Goal: Information Seeking & Learning: Learn about a topic

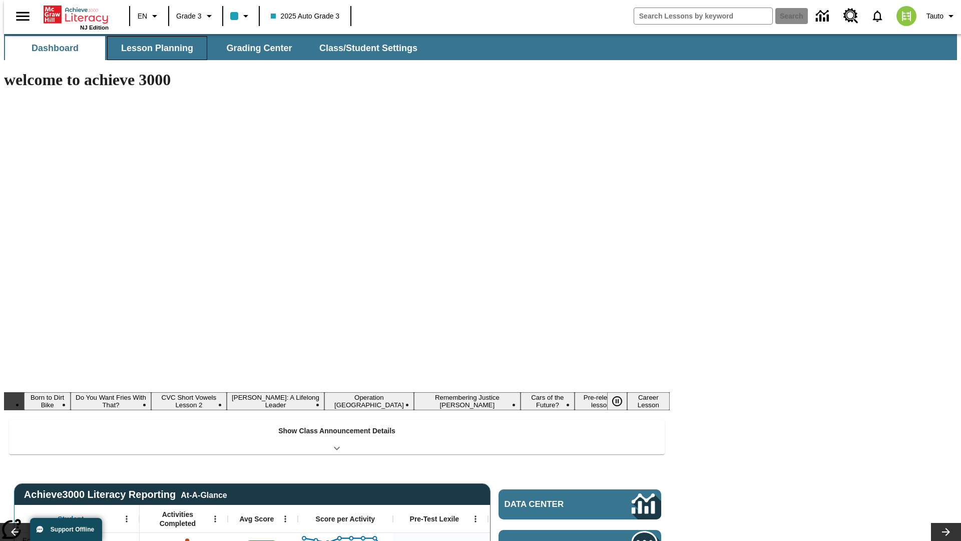
click at [153, 48] on button "Lesson Planning" at bounding box center [157, 48] width 100 height 24
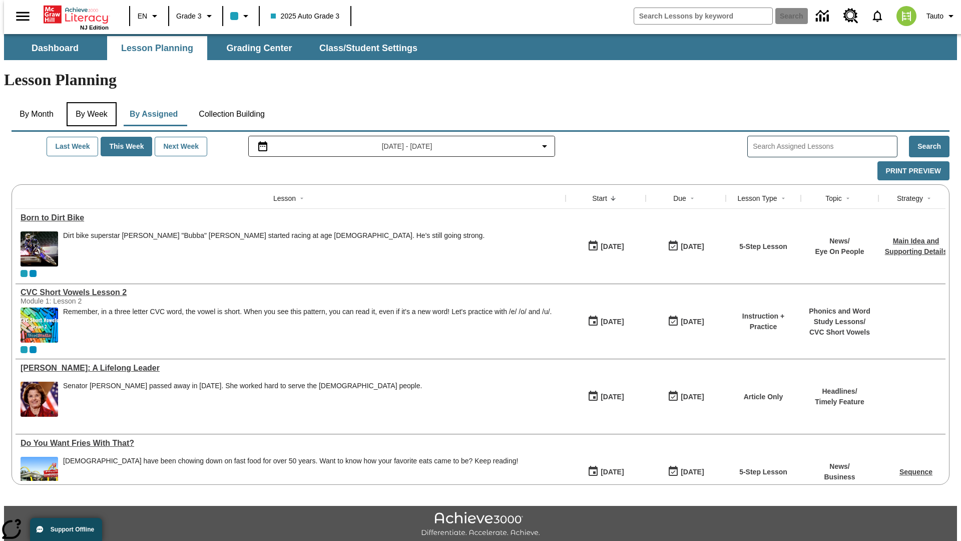
click at [90, 102] on button "By Week" at bounding box center [92, 114] width 50 height 24
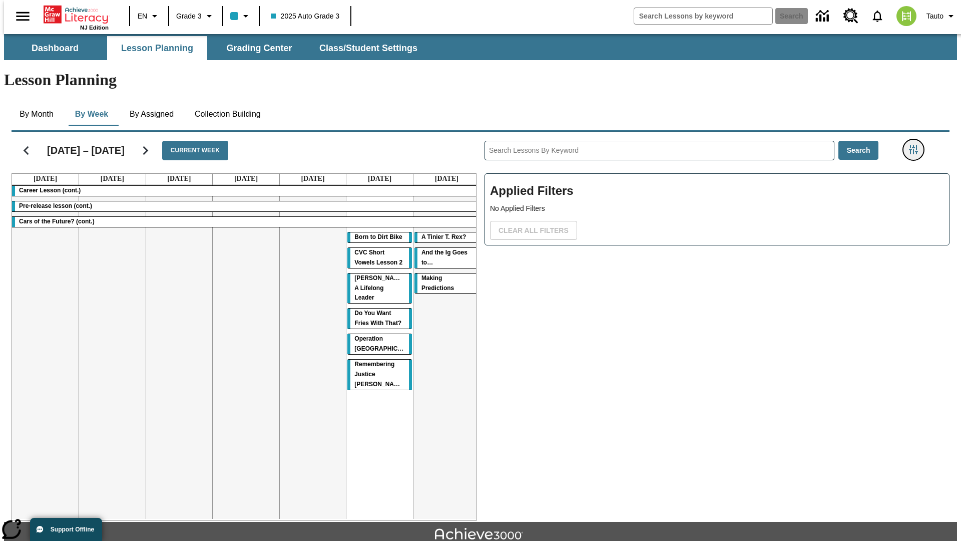
click at [916, 145] on icon "Filters Side menu" at bounding box center [913, 149] width 9 height 9
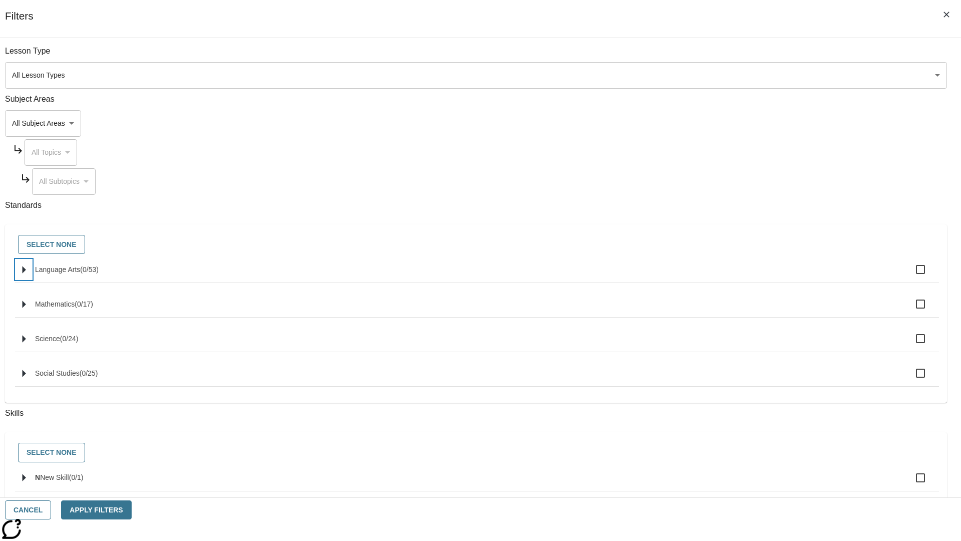
click at [26, 273] on icon "Select standards" at bounding box center [25, 270] width 4 height 8
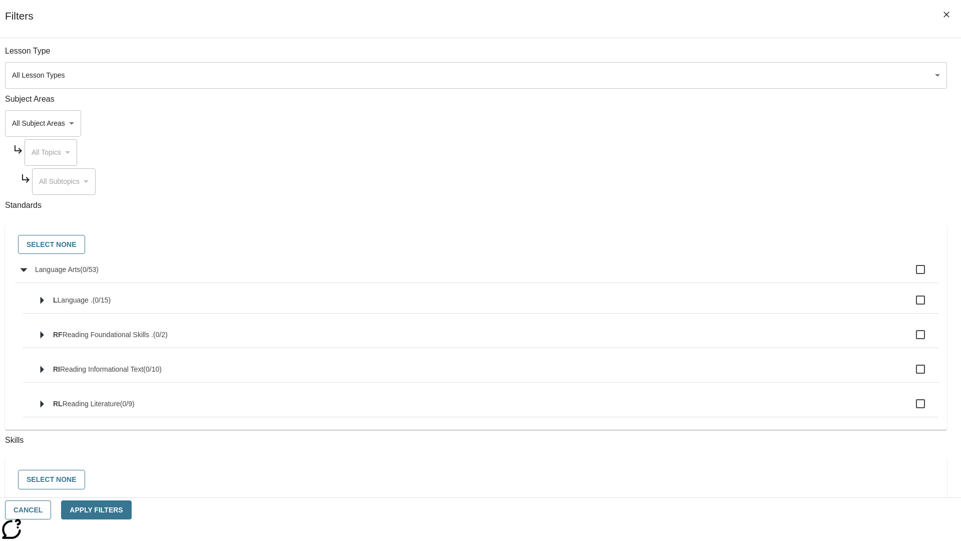
click at [728, 275] on label "Language Arts ( 0 / 53 )" at bounding box center [483, 269] width 896 height 21
click at [910, 275] on input "Language Arts ( 0 / 53 )" at bounding box center [920, 269] width 21 height 21
checkbox input "true"
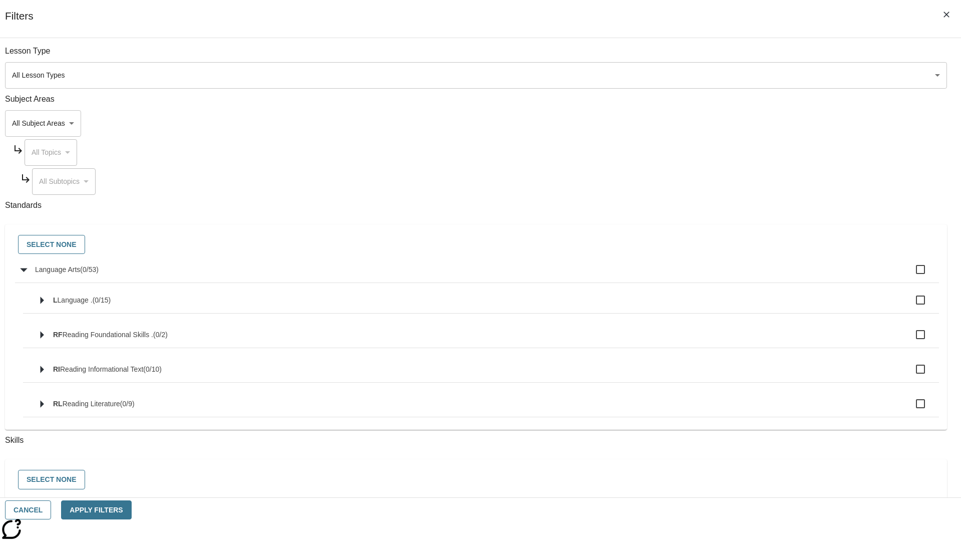
checkbox input "true"
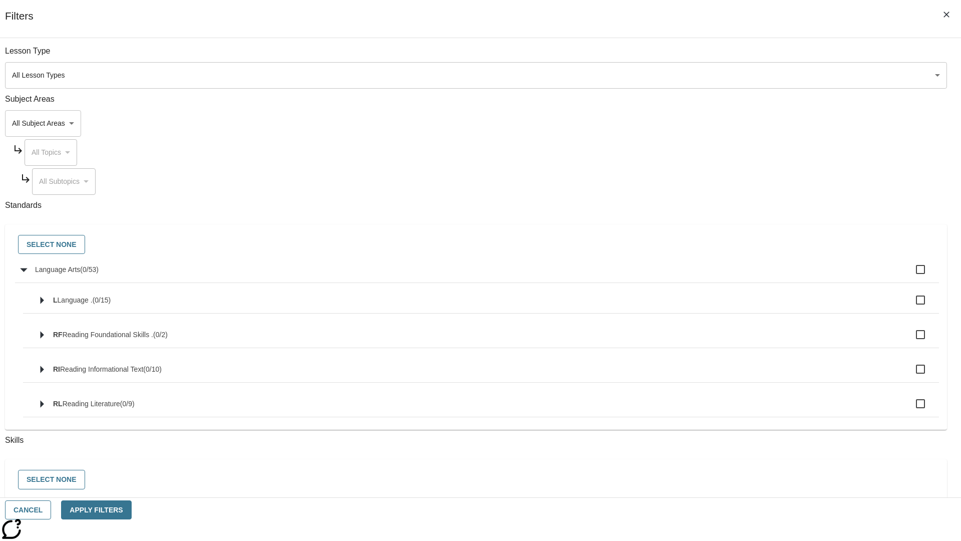
checkbox input "true"
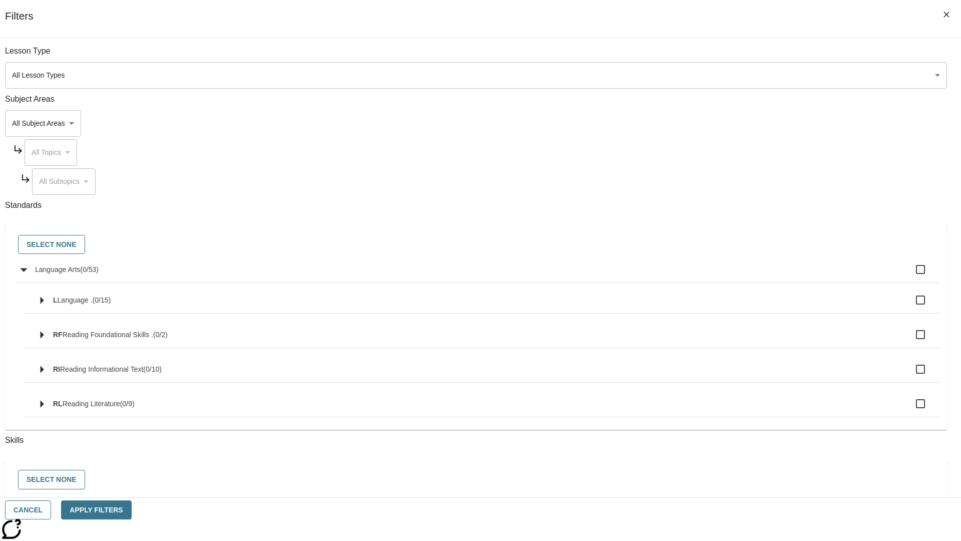
checkbox input "true"
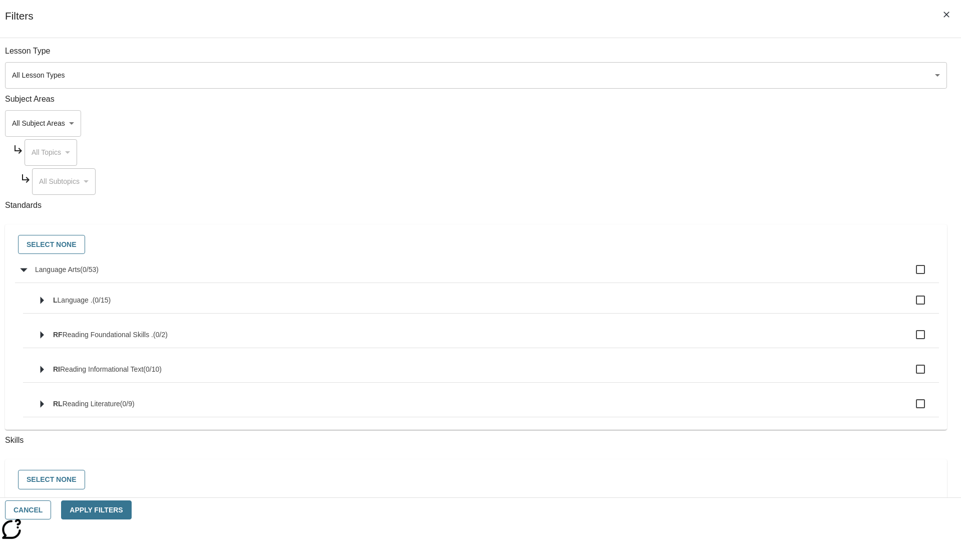
checkbox input "true"
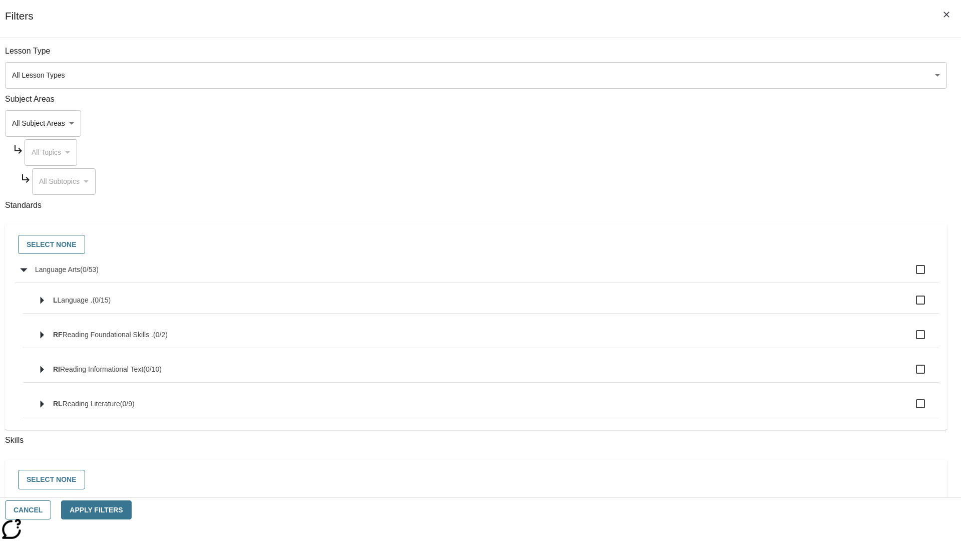
checkbox input "true"
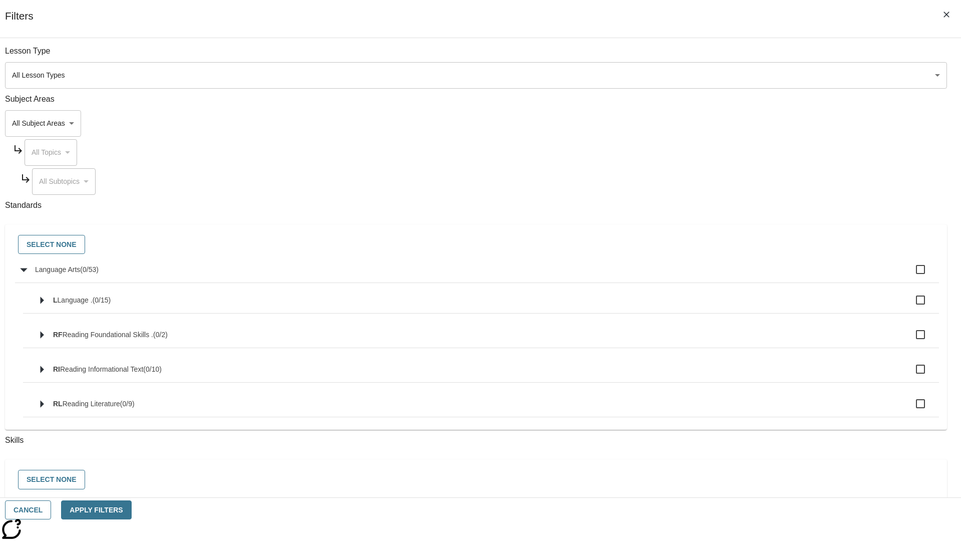
checkbox input "true"
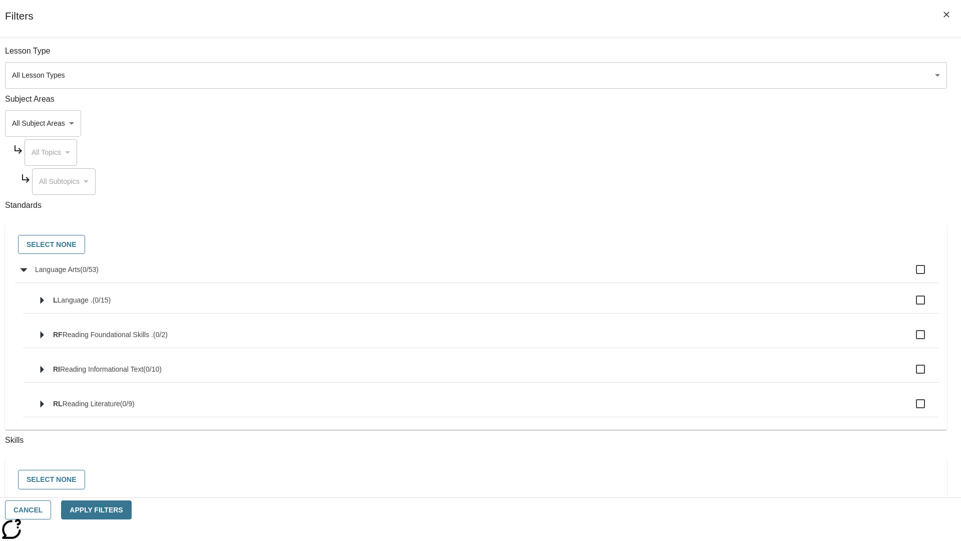
checkbox input "true"
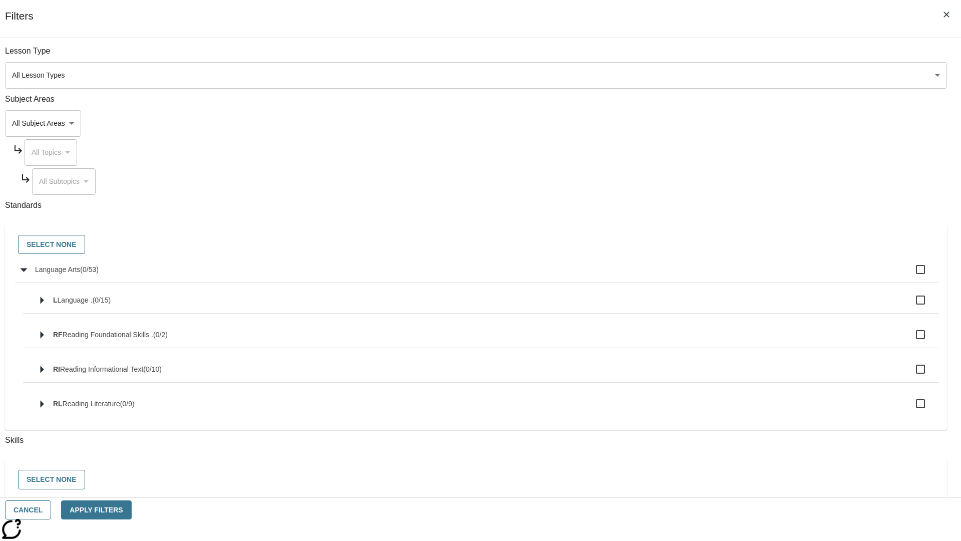
checkbox input "true"
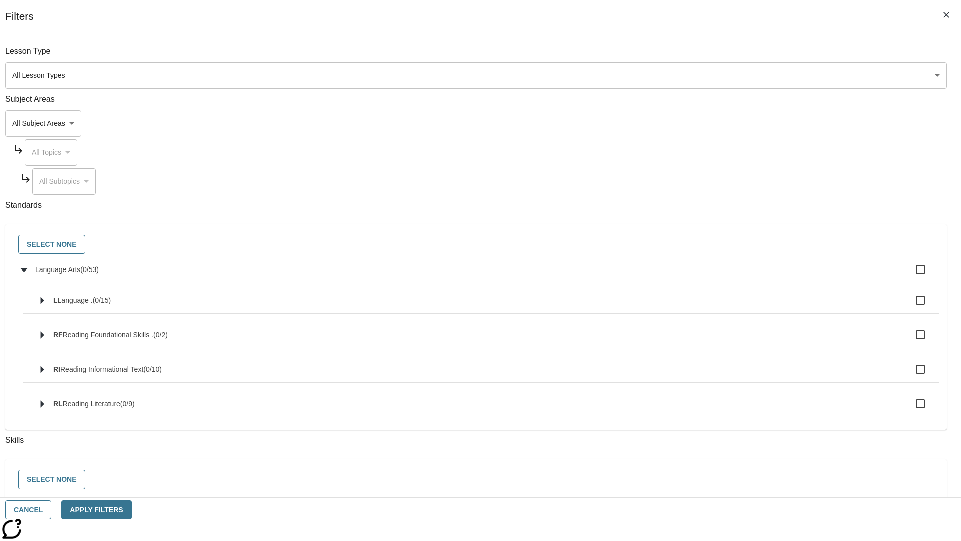
checkbox input "true"
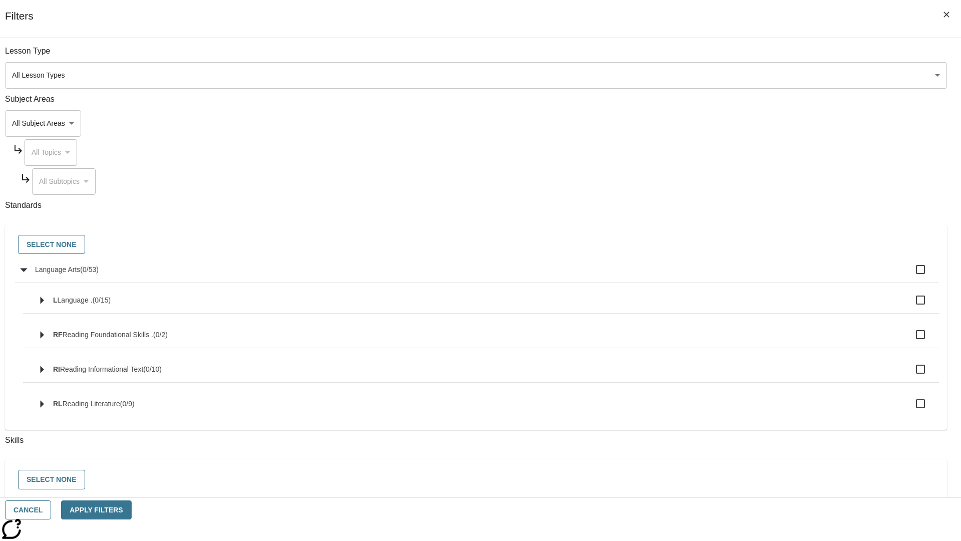
checkbox input "true"
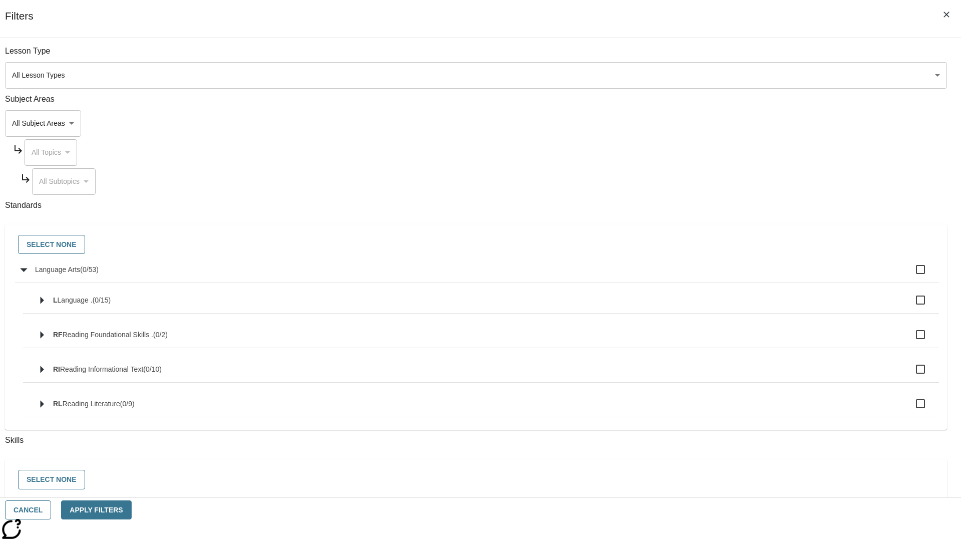
checkbox input "true"
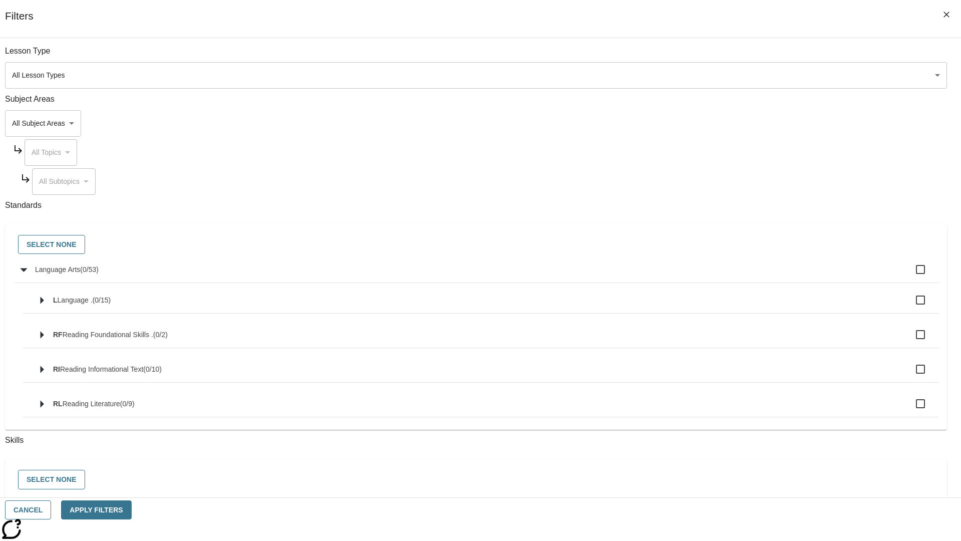
checkbox input "true"
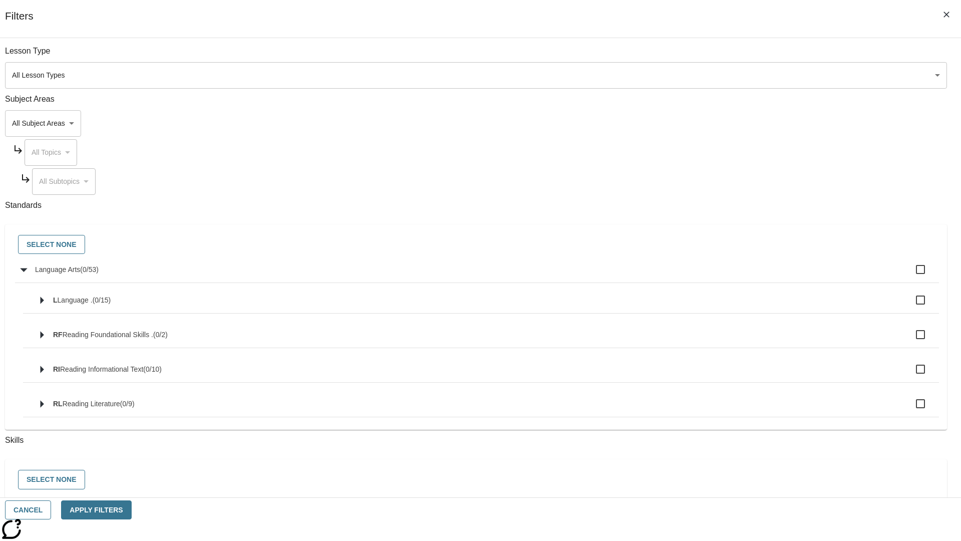
checkbox input "true"
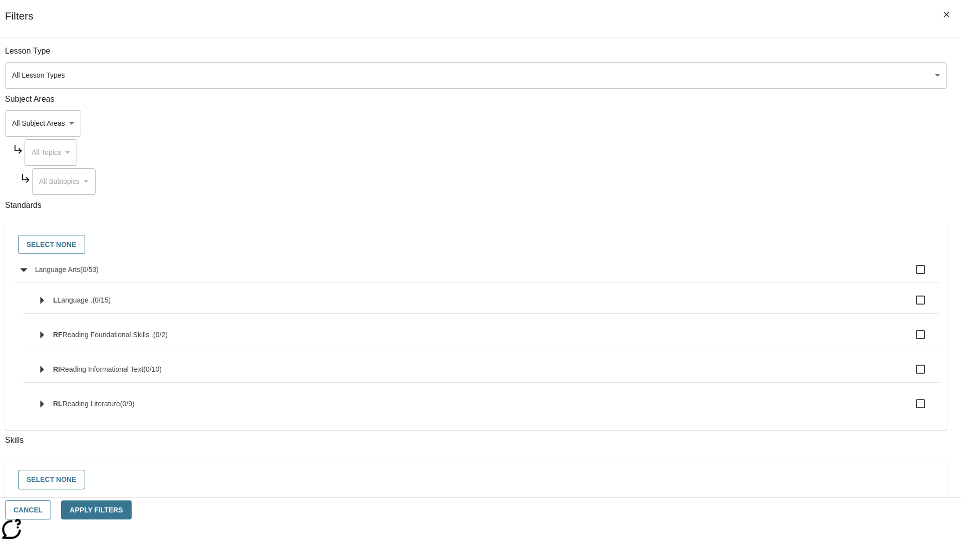
checkbox input "true"
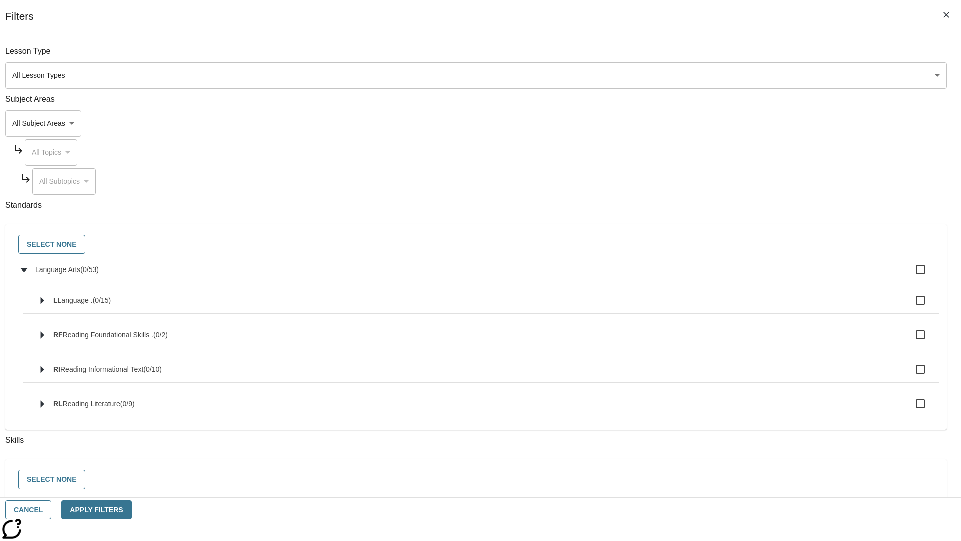
checkbox input "true"
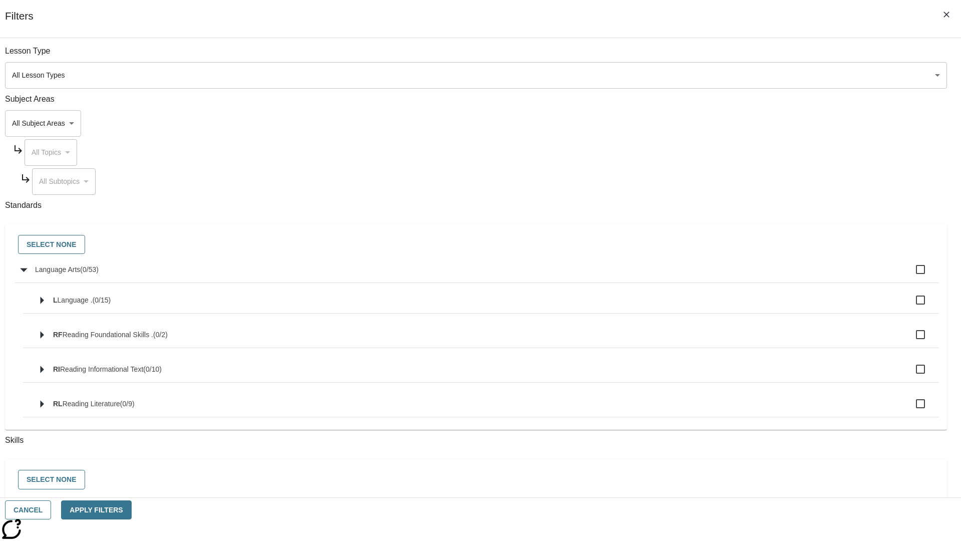
checkbox input "true"
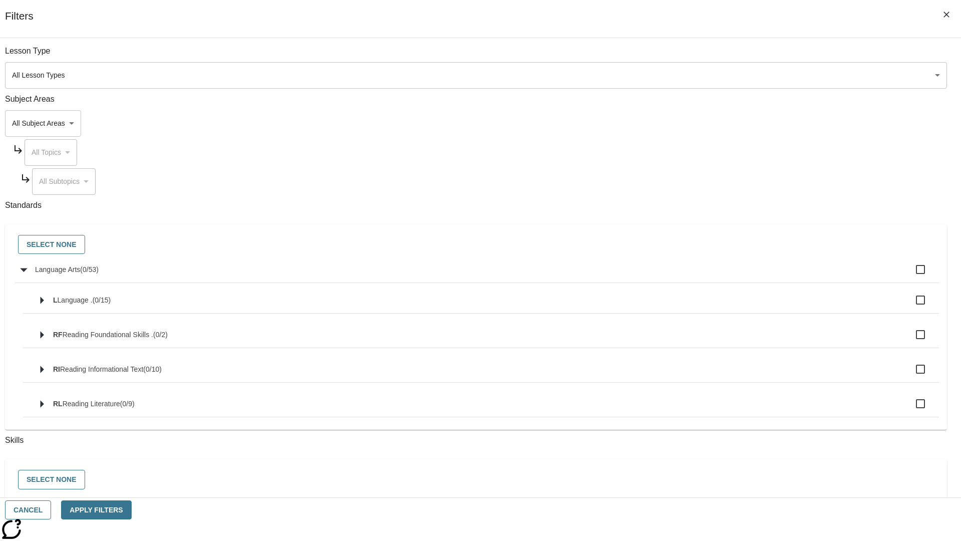
checkbox input "true"
click at [85, 245] on button "Select None" at bounding box center [51, 245] width 67 height 20
checkbox input "false"
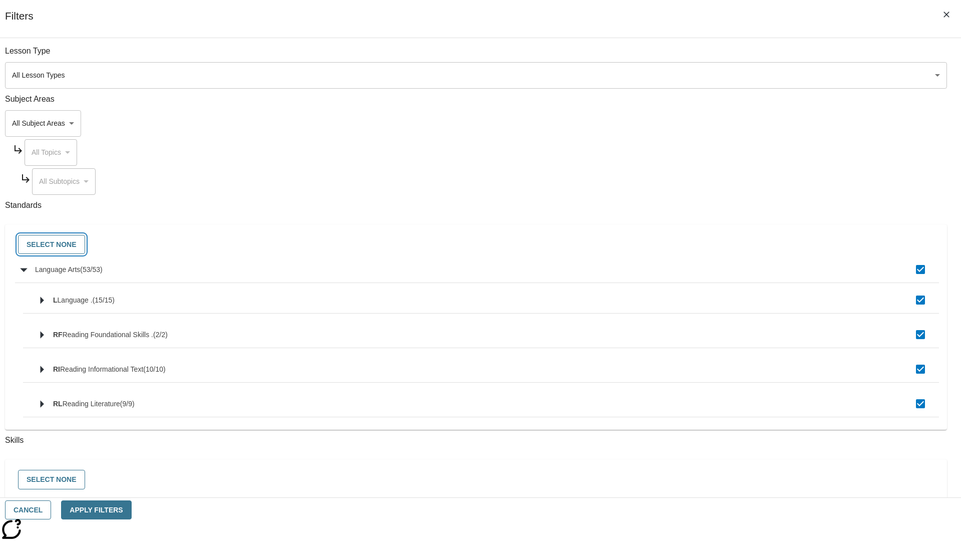
checkbox input "false"
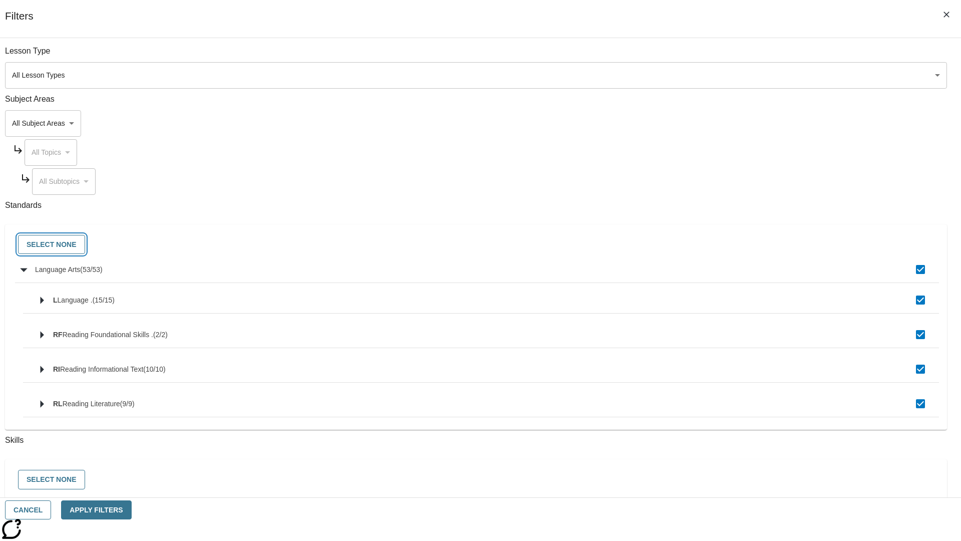
checkbox input "false"
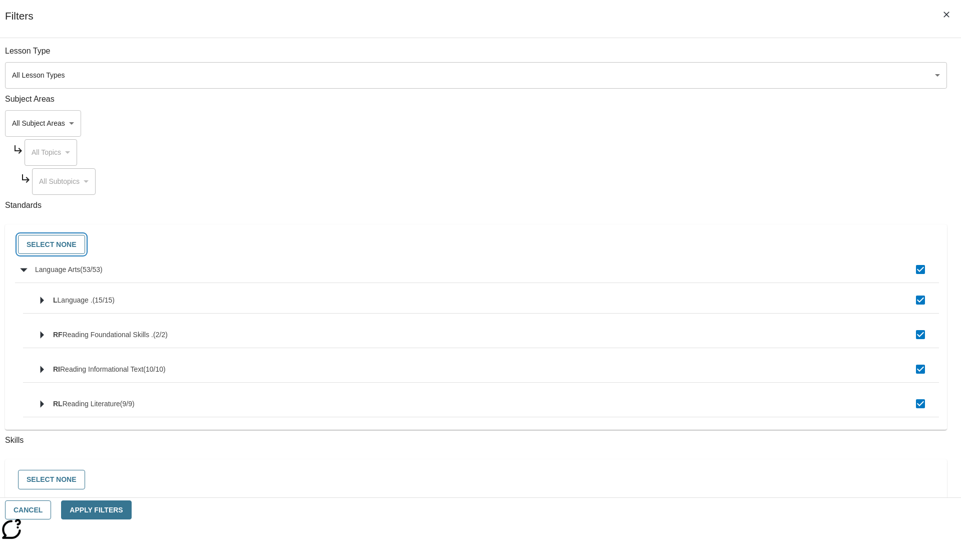
checkbox input "false"
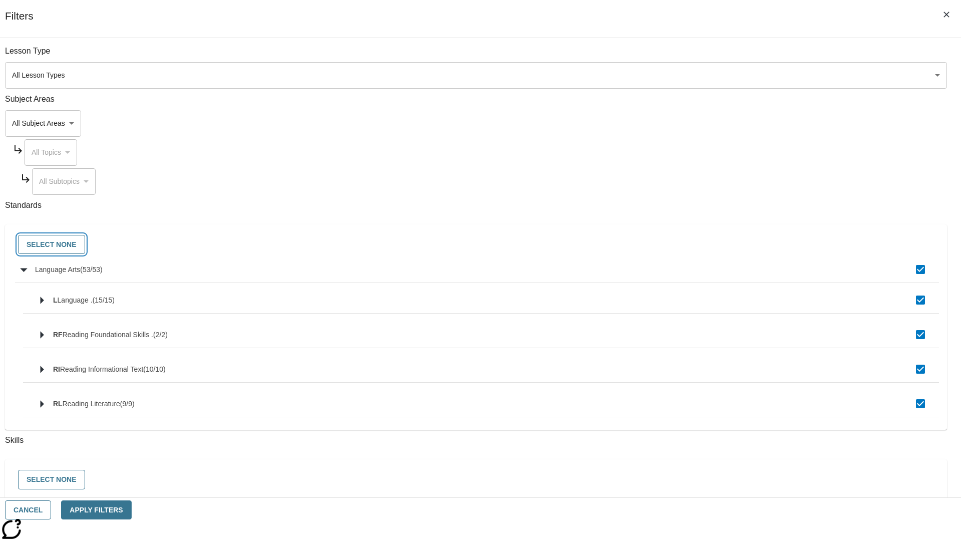
checkbox input "false"
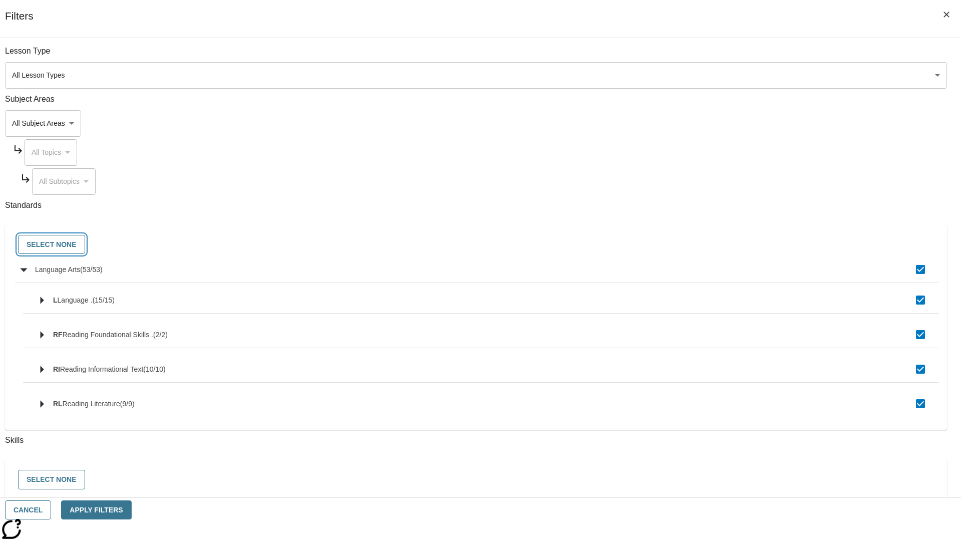
checkbox input "false"
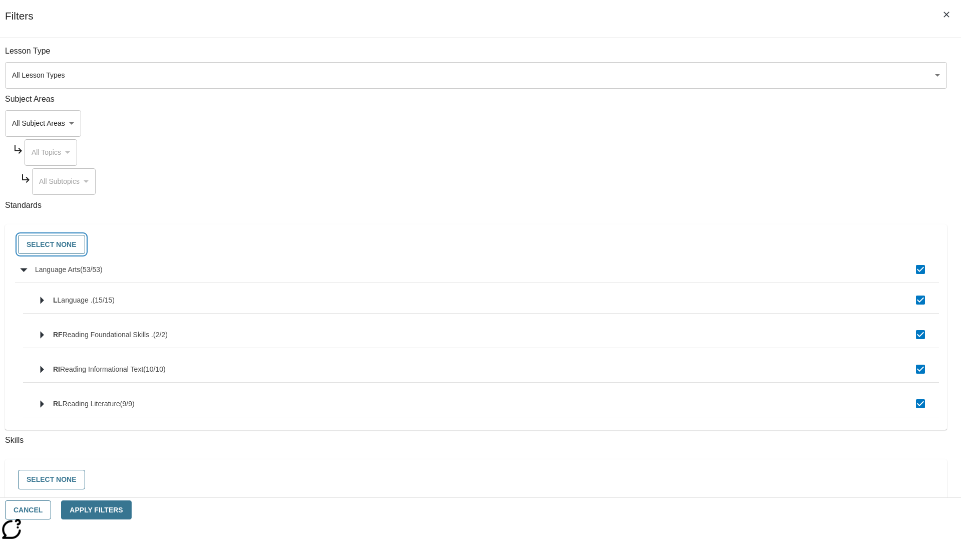
checkbox input "false"
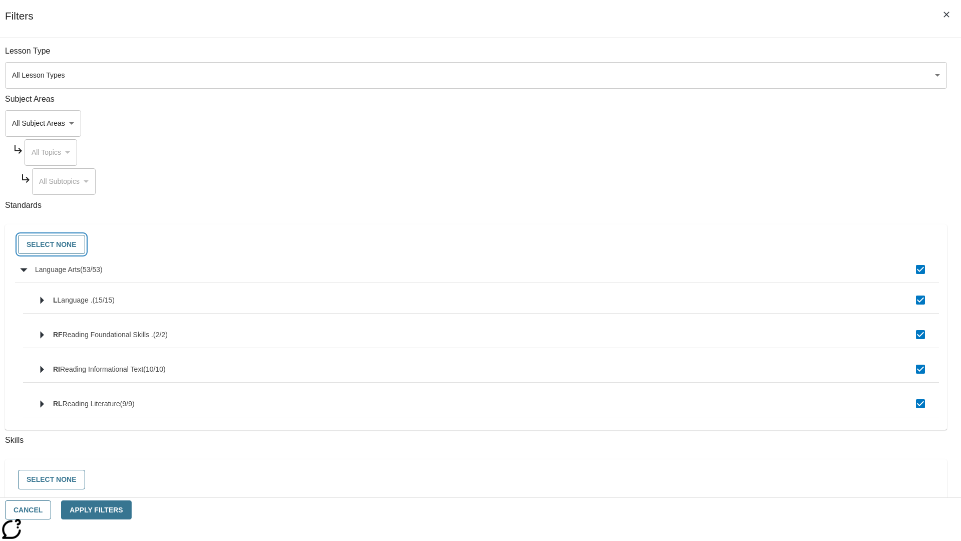
checkbox input "false"
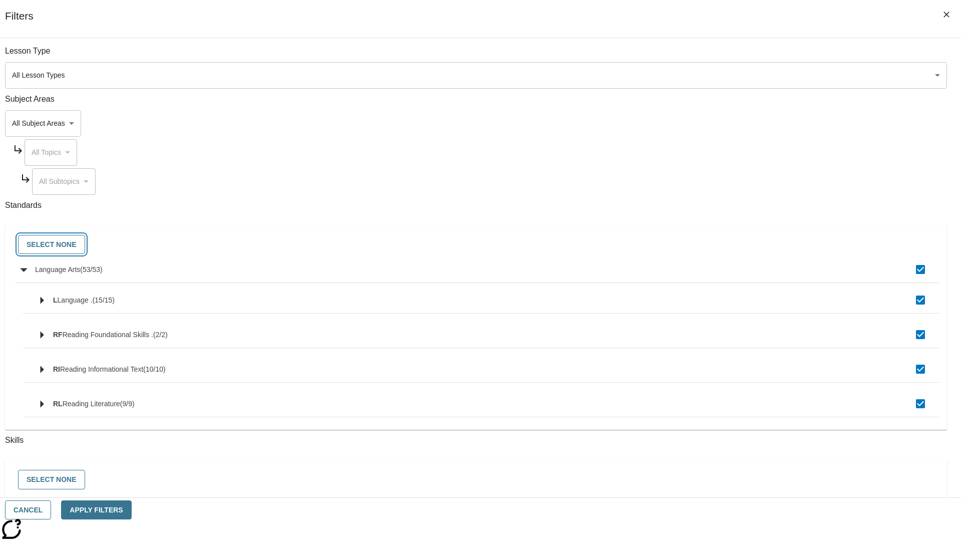
checkbox input "false"
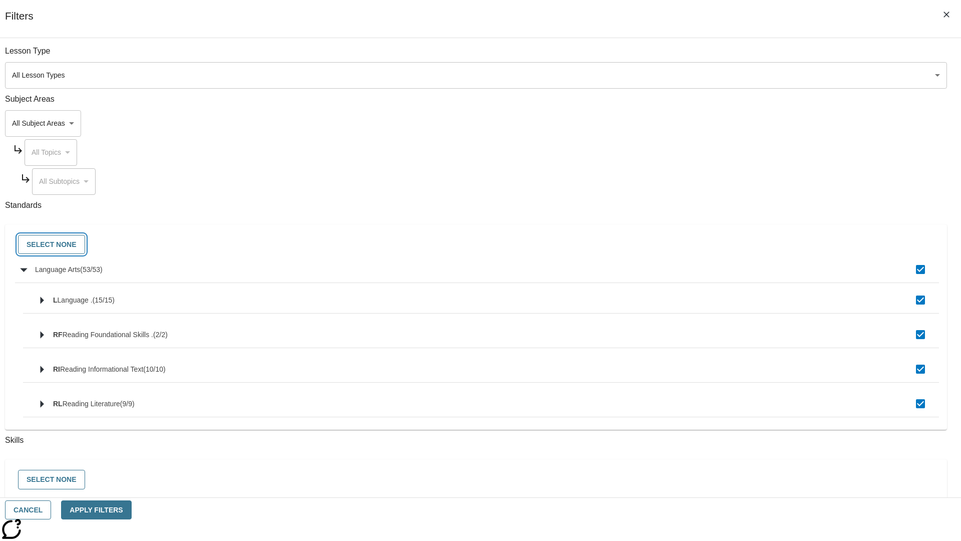
checkbox input "false"
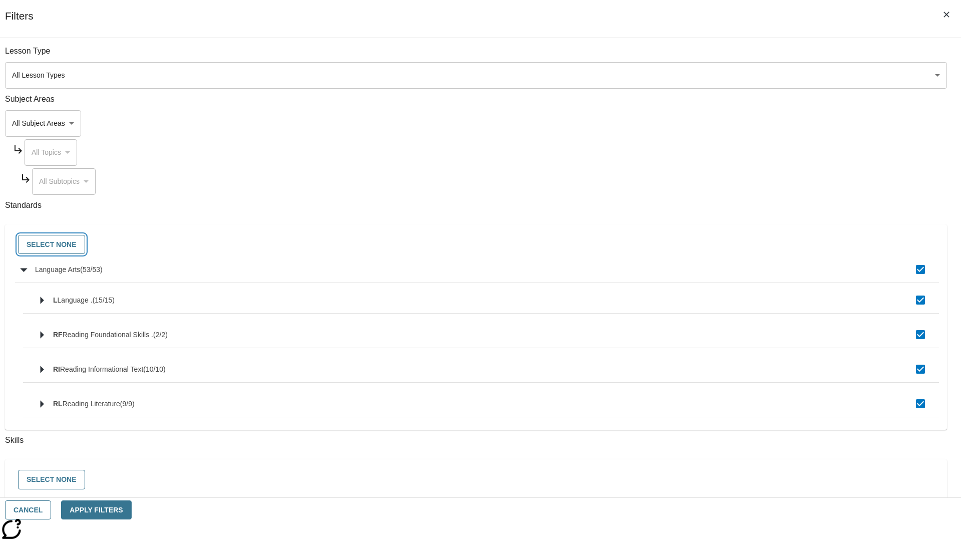
checkbox input "false"
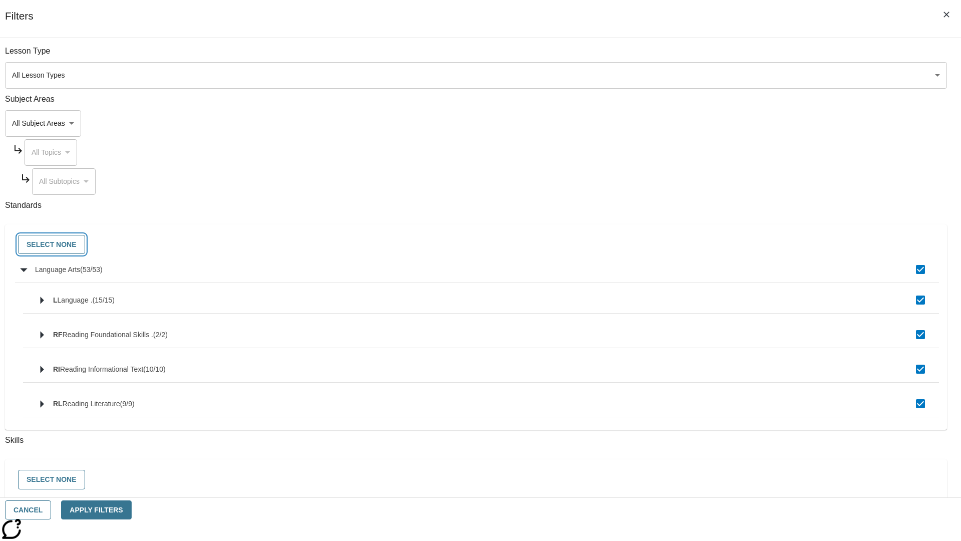
checkbox input "false"
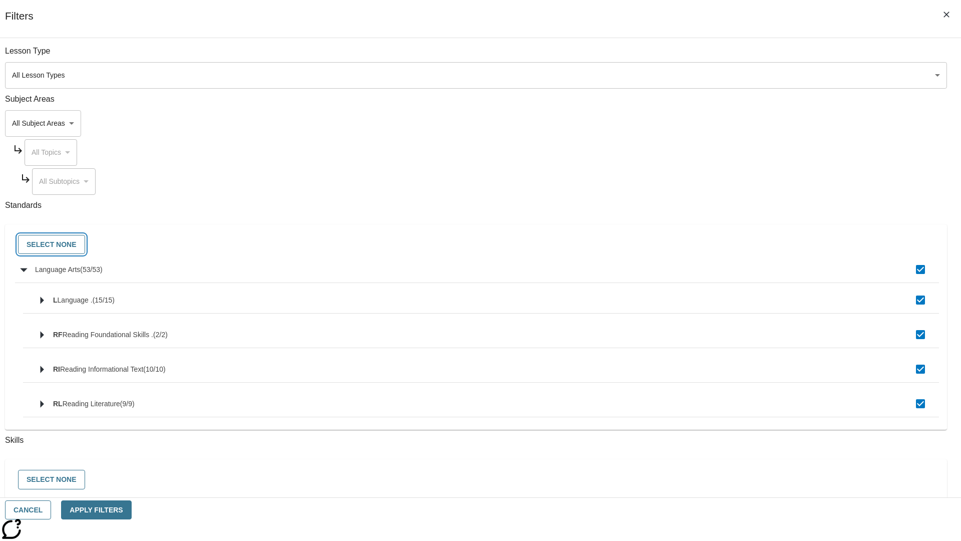
checkbox input "false"
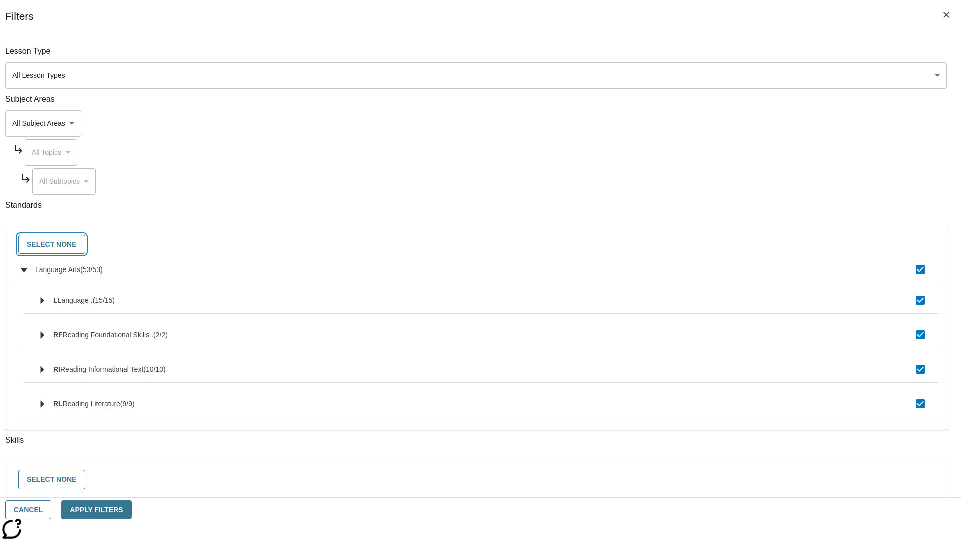
checkbox input "false"
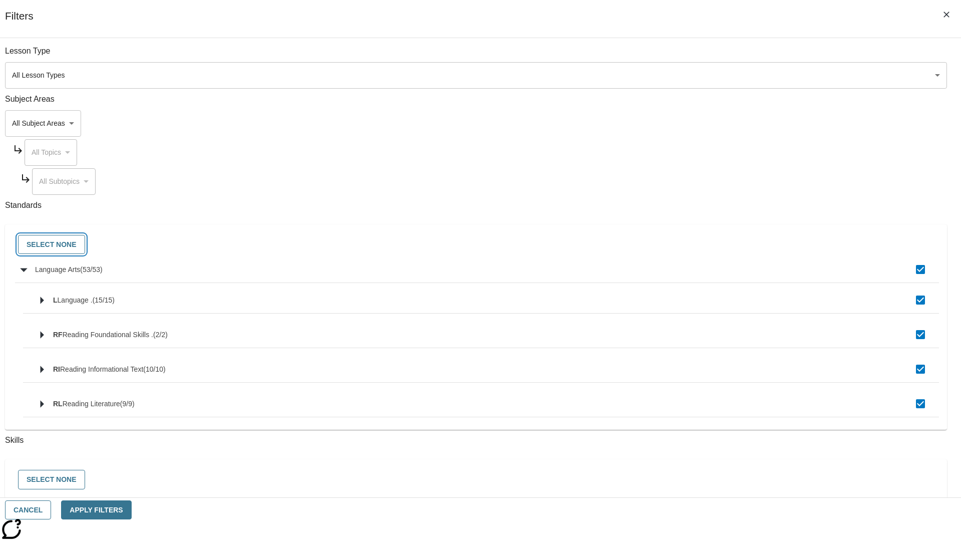
checkbox input "false"
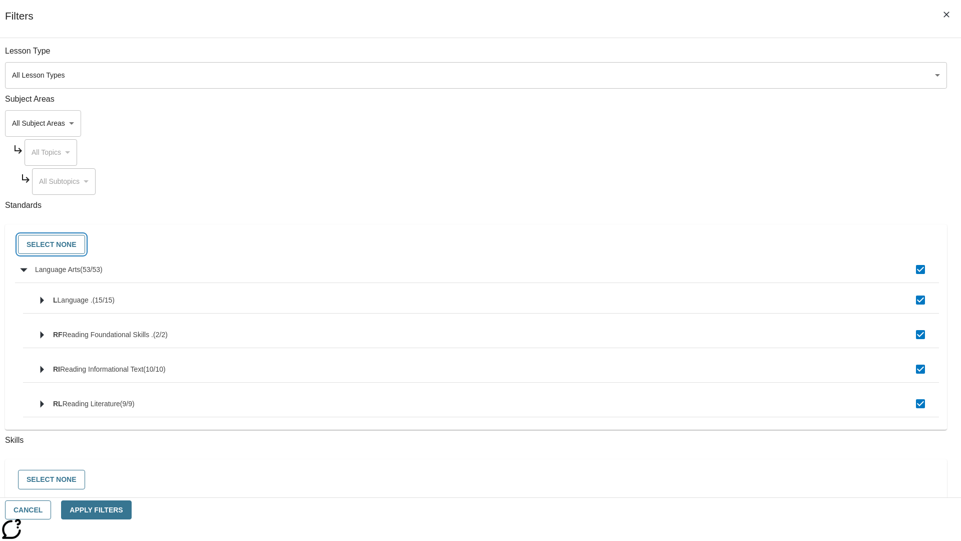
checkbox input "false"
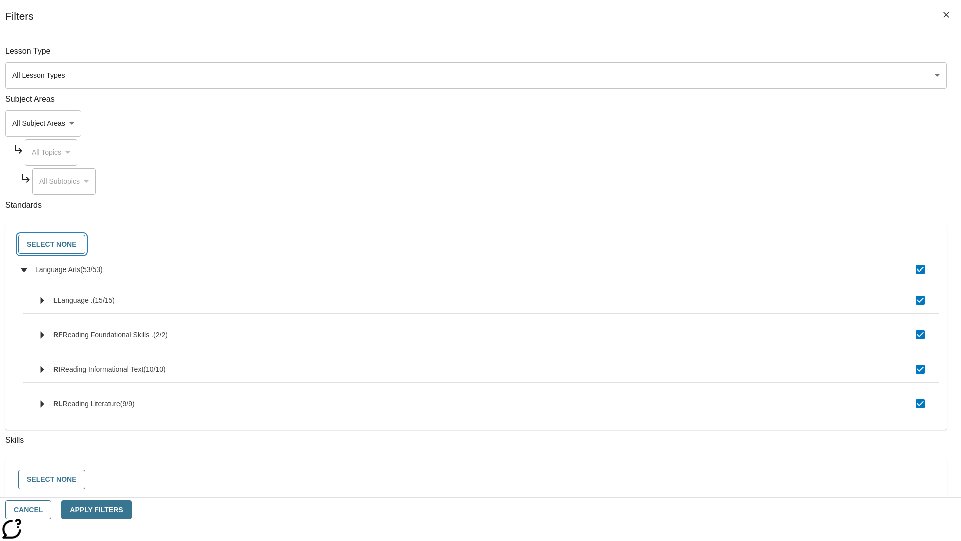
checkbox input "false"
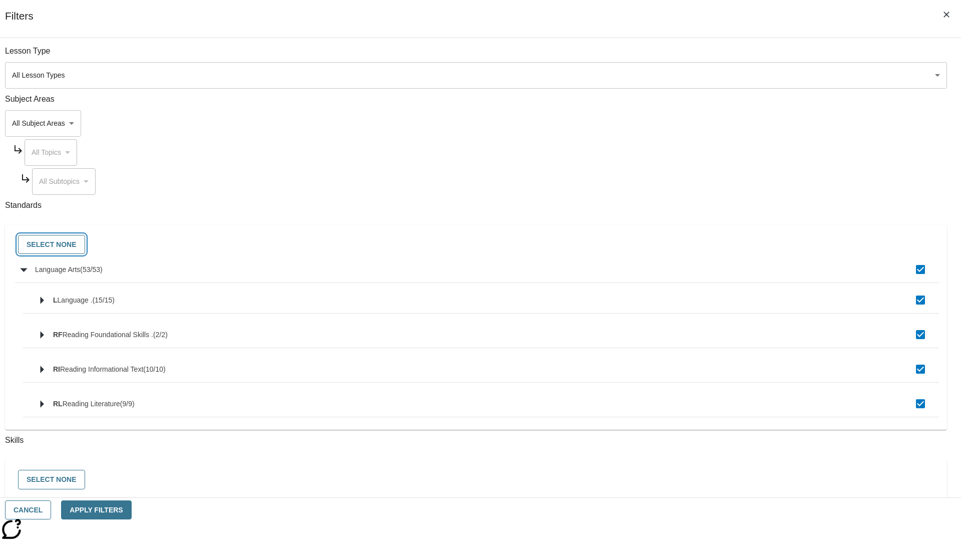
checkbox input "false"
click at [51, 510] on button "Cancel" at bounding box center [28, 510] width 46 height 20
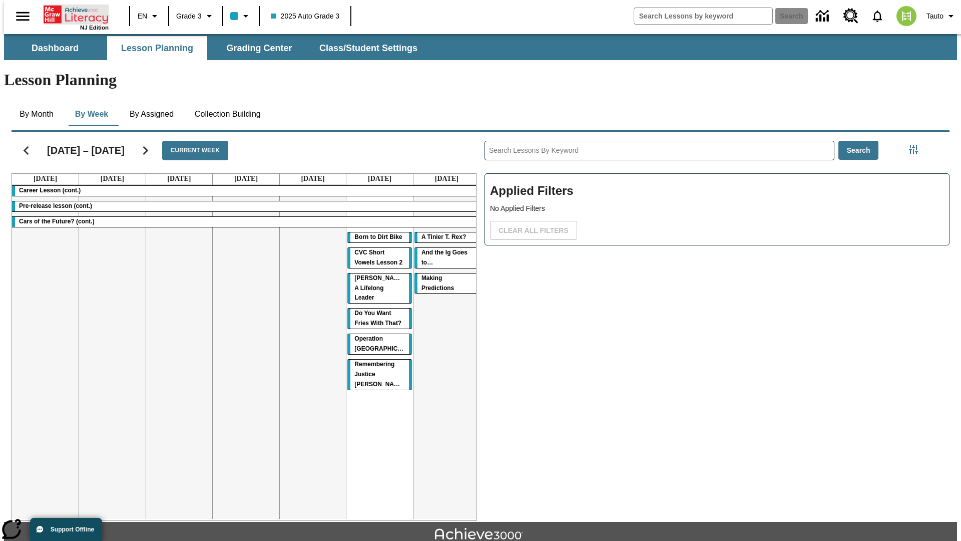
click at [72, 14] on icon "Home" at bounding box center [77, 15] width 67 height 20
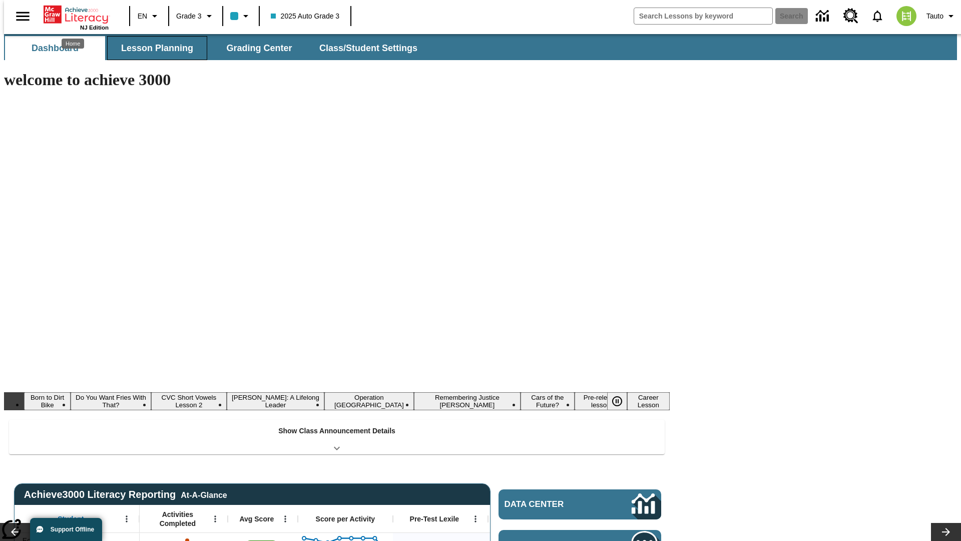
click at [153, 48] on button "Lesson Planning" at bounding box center [157, 48] width 100 height 24
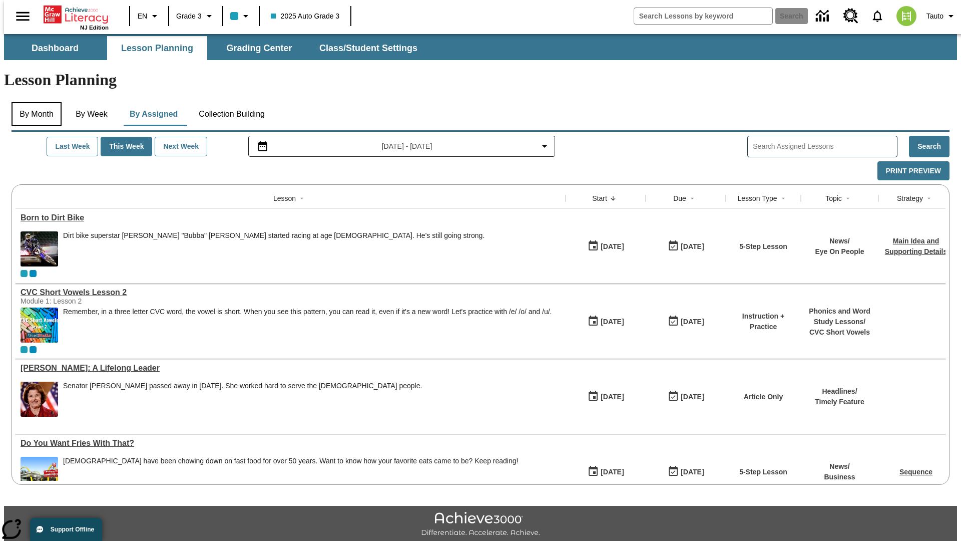
click at [34, 102] on button "By Month" at bounding box center [37, 114] width 50 height 24
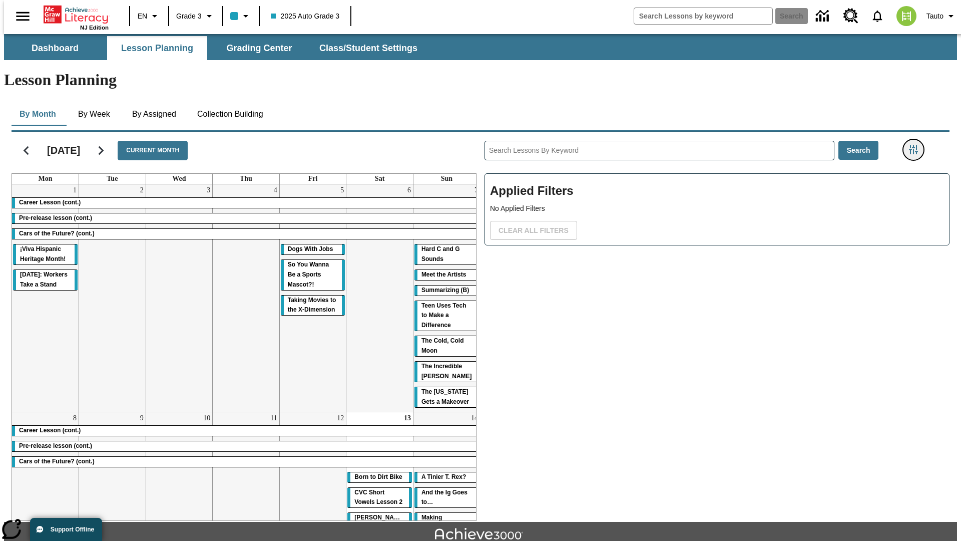
click at [916, 145] on icon "Filters Side menu" at bounding box center [913, 149] width 9 height 9
